Goal: Information Seeking & Learning: Learn about a topic

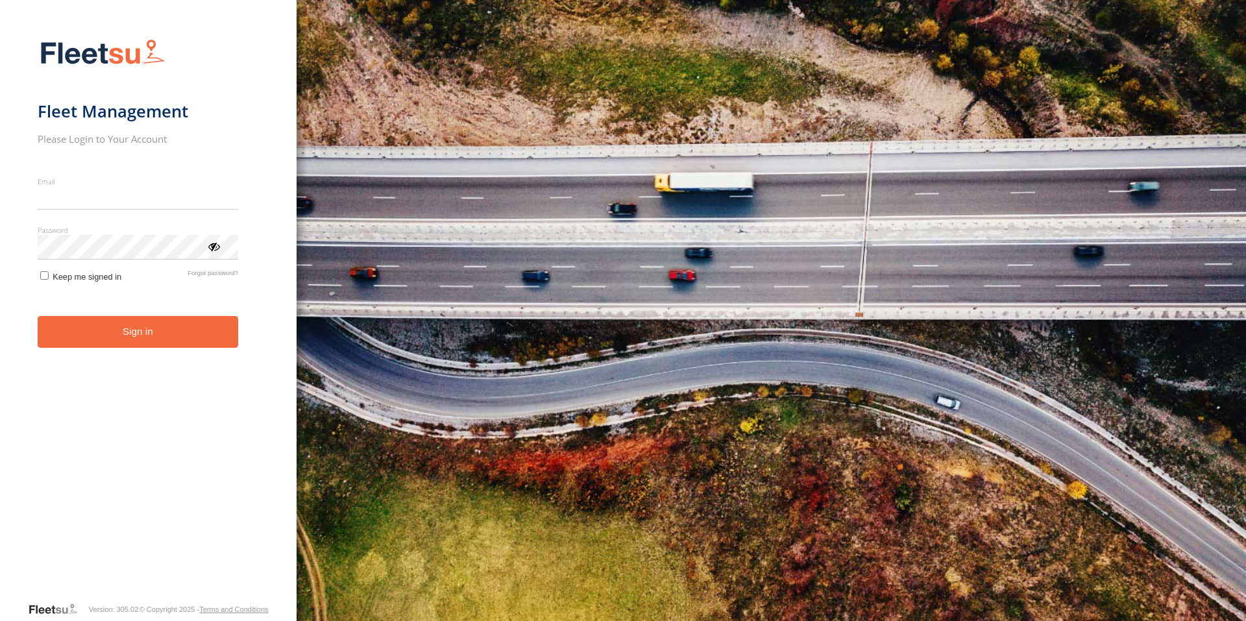
type input "**********"
click at [147, 345] on button "Sign in" at bounding box center [138, 332] width 201 height 32
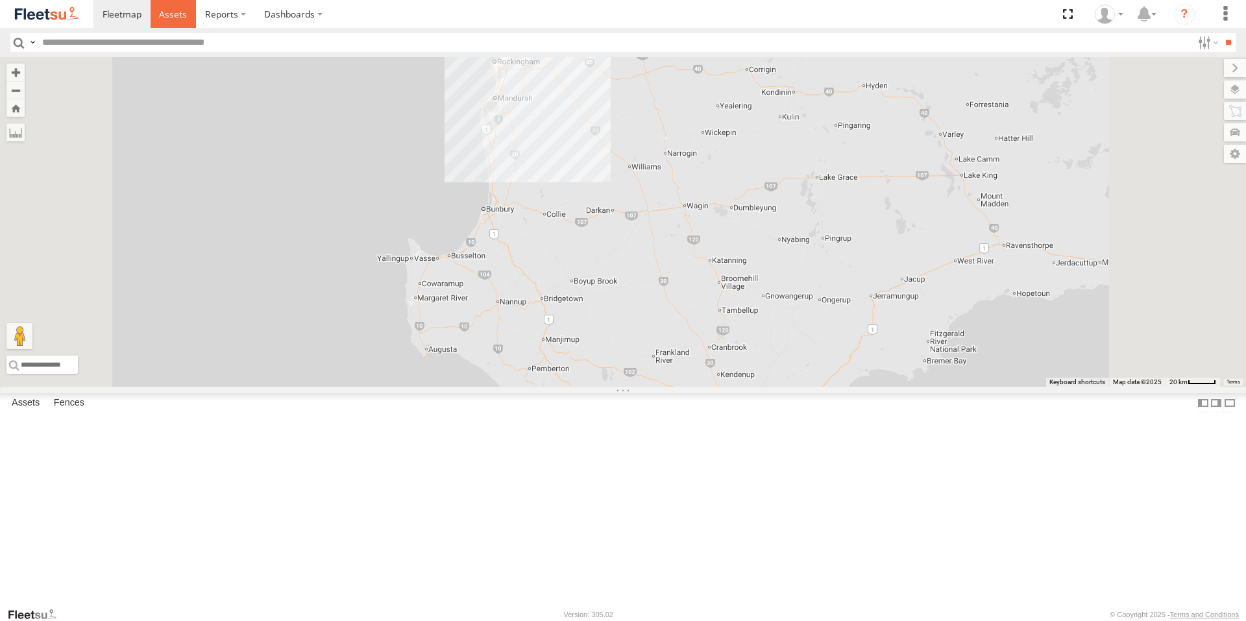
click at [169, 12] on span at bounding box center [173, 14] width 28 height 12
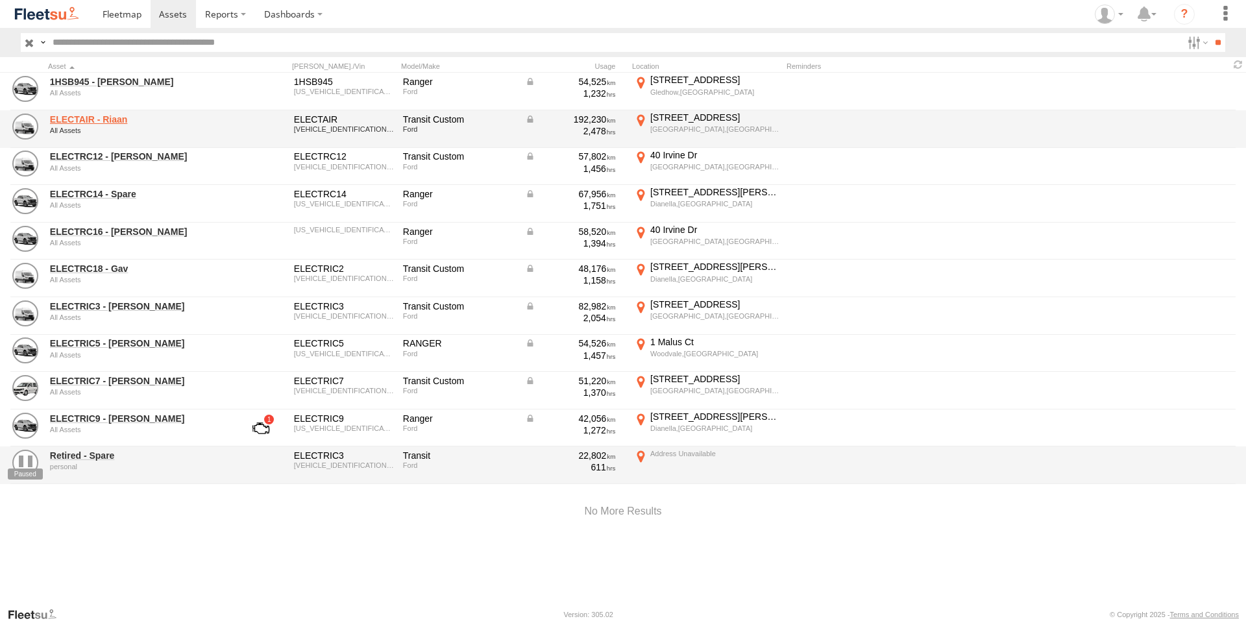
click at [97, 115] on link "ELECTAIR - Riaan" at bounding box center [139, 120] width 178 height 12
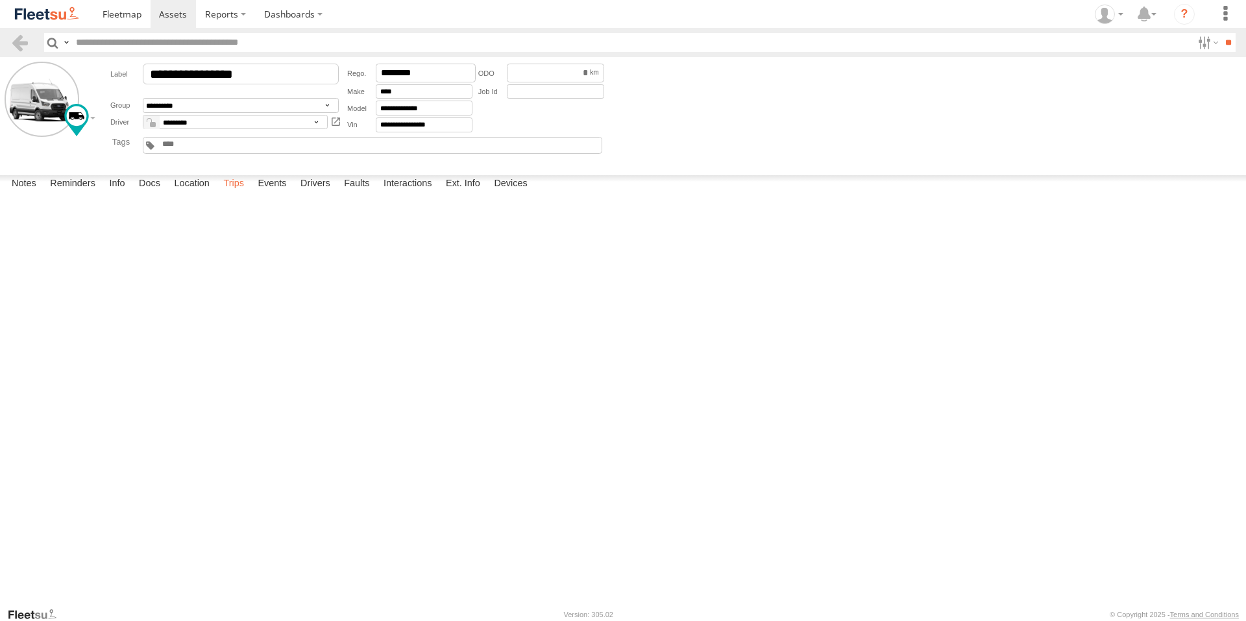
click at [249, 193] on label "Trips" at bounding box center [234, 184] width 34 height 18
click at [112, 14] on span at bounding box center [122, 14] width 39 height 12
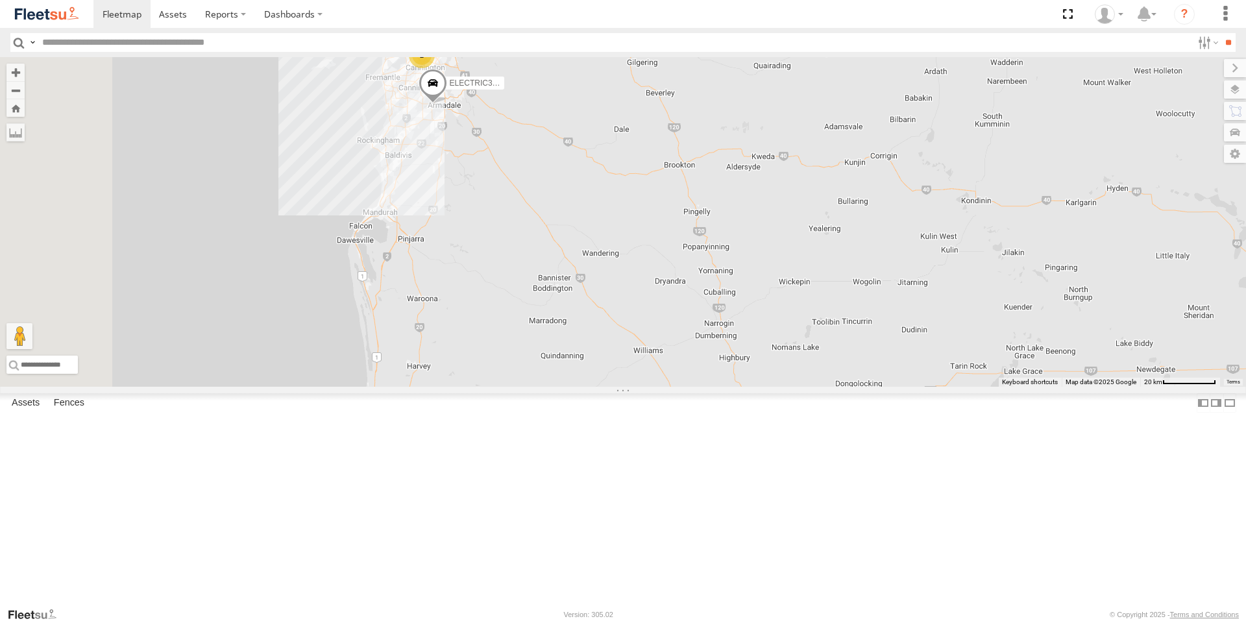
drag, startPoint x: 617, startPoint y: 203, endPoint x: 769, endPoint y: 279, distance: 169.6
click at [767, 279] on div "ELECTRIC3 - [PERSON_NAME] 1HSB945 - Ben 2 ELECTRIC5 - [PERSON_NAME] 5" at bounding box center [623, 222] width 1246 height 330
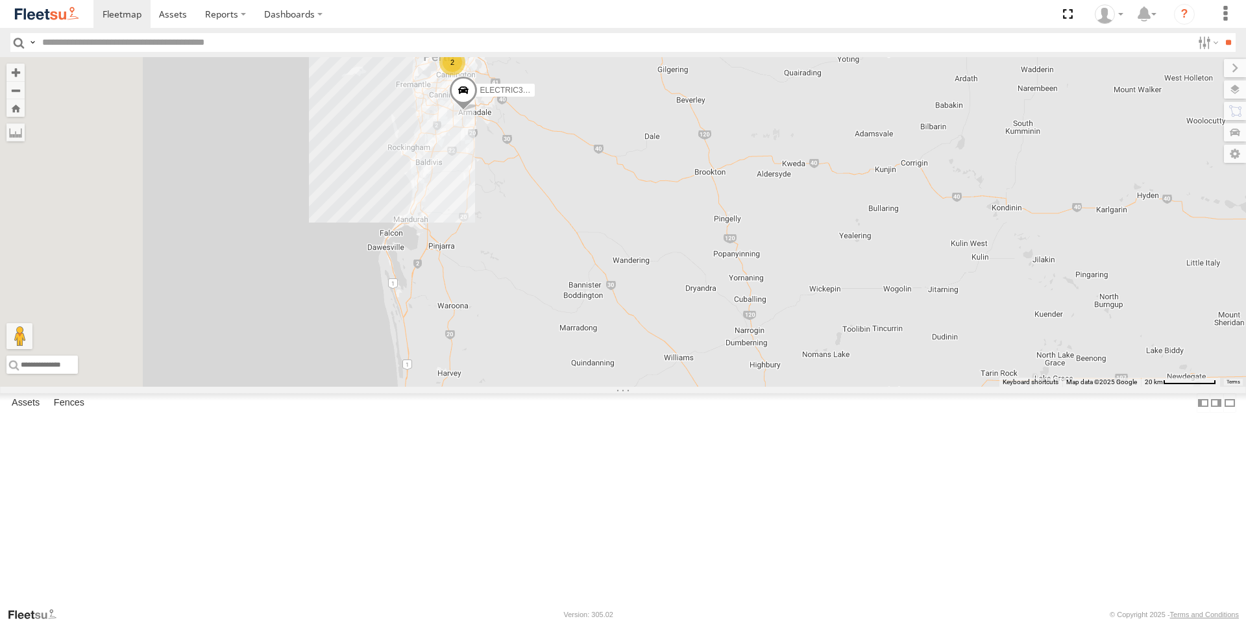
click at [0, 0] on span at bounding box center [0, 0] width 0 height 0
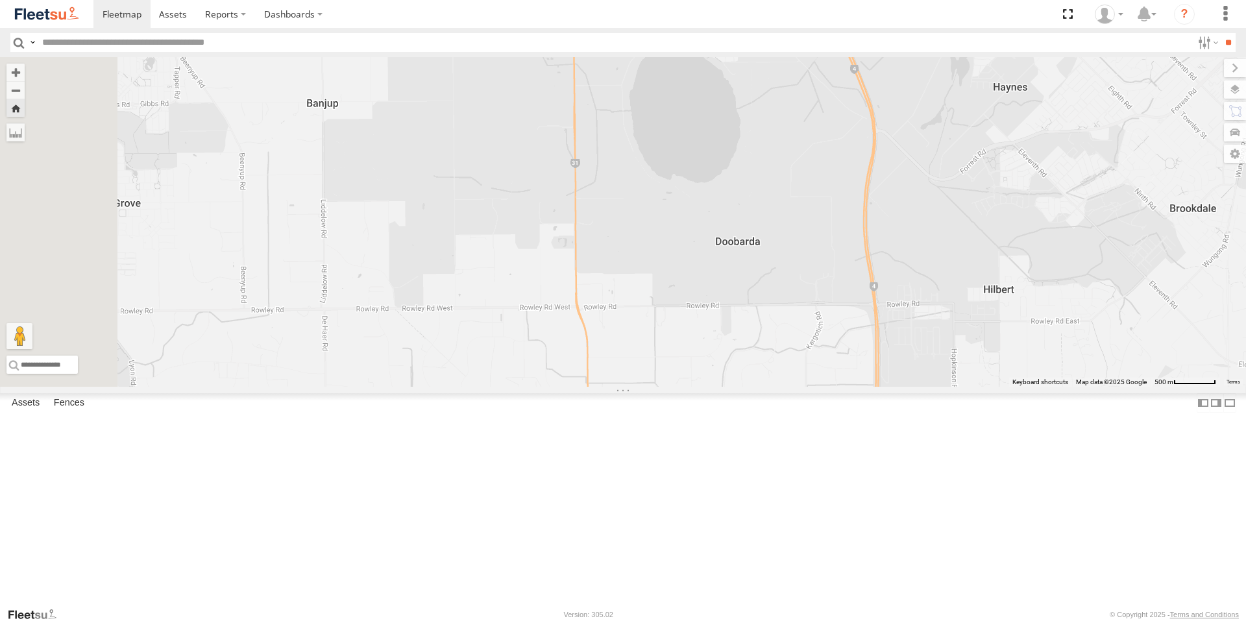
drag, startPoint x: 787, startPoint y: 281, endPoint x: 1056, endPoint y: 192, distance: 283.7
click at [1056, 192] on div "ELECTRIC3 - [PERSON_NAME]" at bounding box center [623, 222] width 1246 height 330
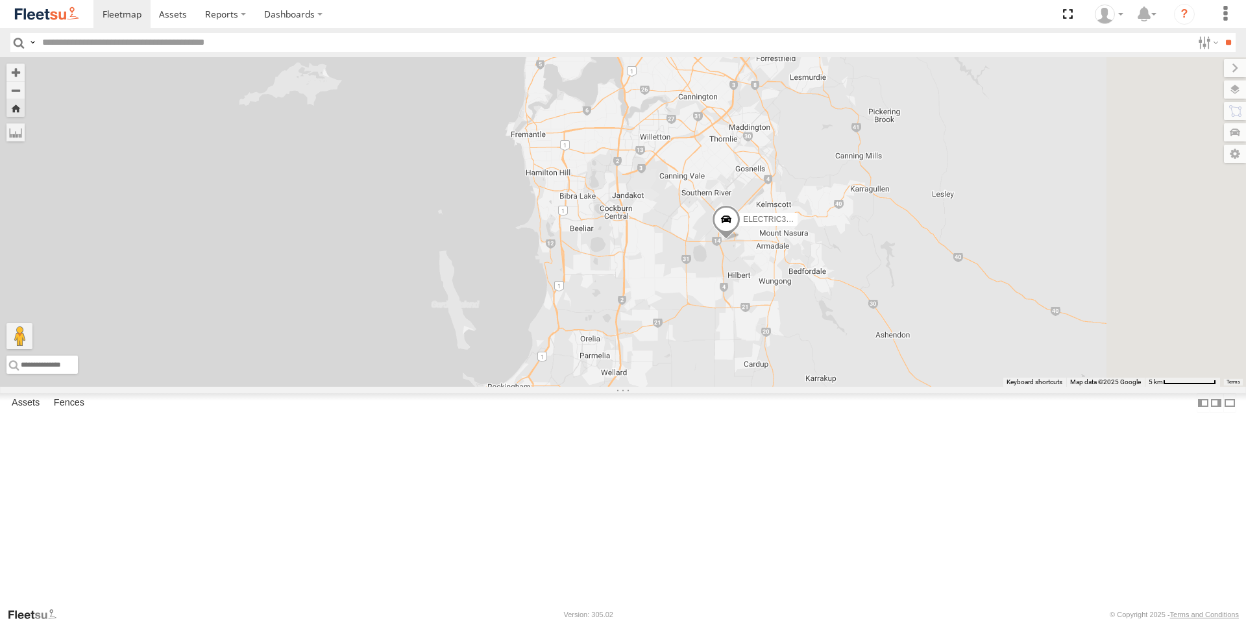
drag, startPoint x: 893, startPoint y: 450, endPoint x: 841, endPoint y: 517, distance: 85.6
click at [841, 387] on div "ELECTRIC3 - [PERSON_NAME]" at bounding box center [623, 222] width 1246 height 330
